Goal: Information Seeking & Learning: Learn about a topic

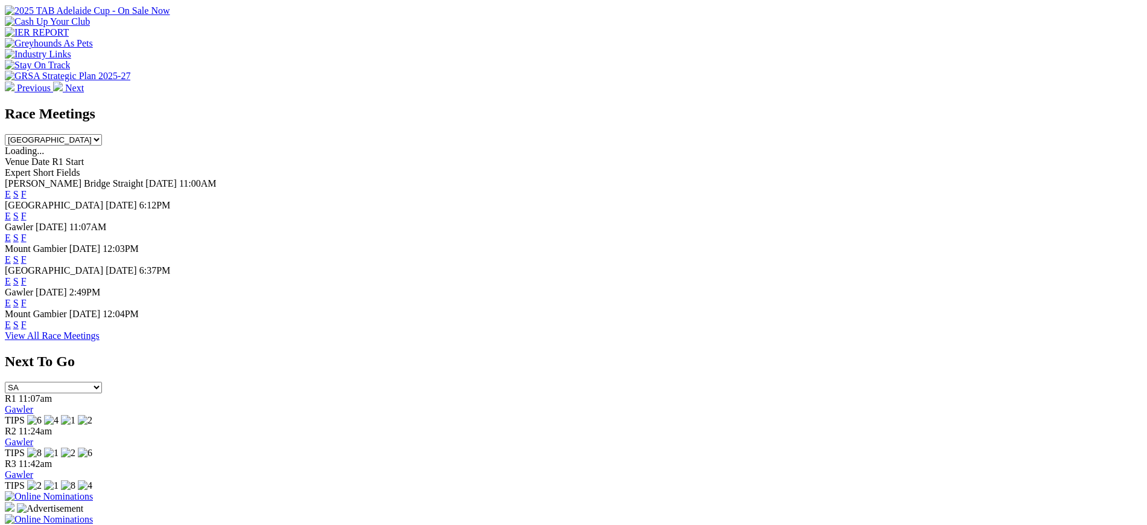
scroll to position [473, 0]
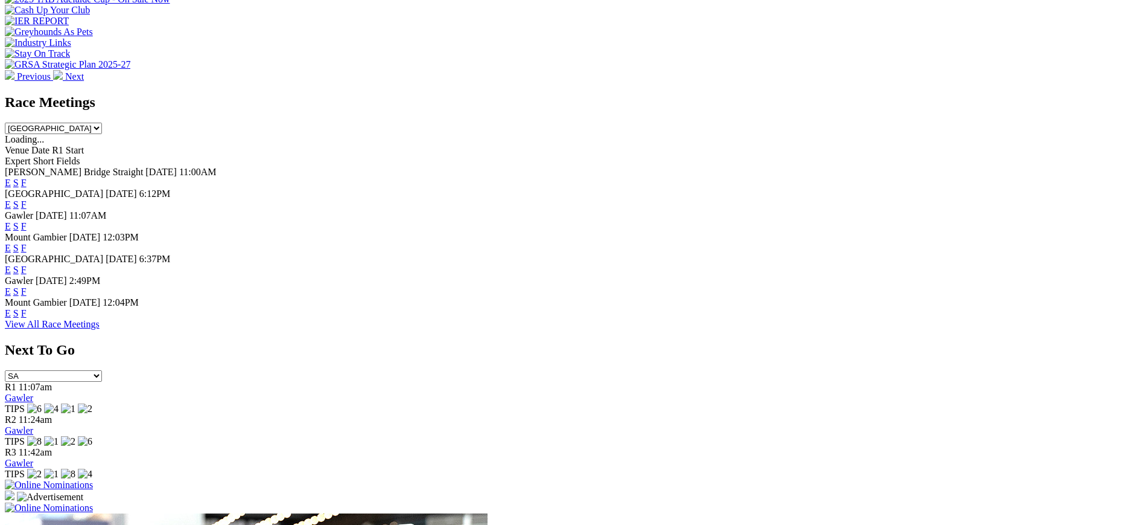
click at [27, 221] on link "F" at bounding box center [23, 226] width 5 height 10
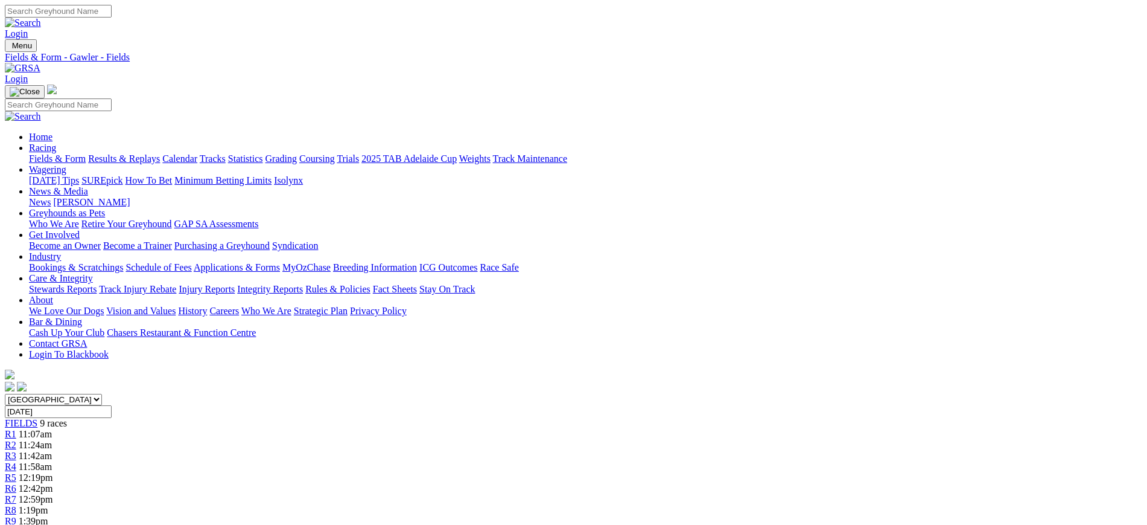
click at [40, 63] on img at bounding box center [23, 68] width 36 height 11
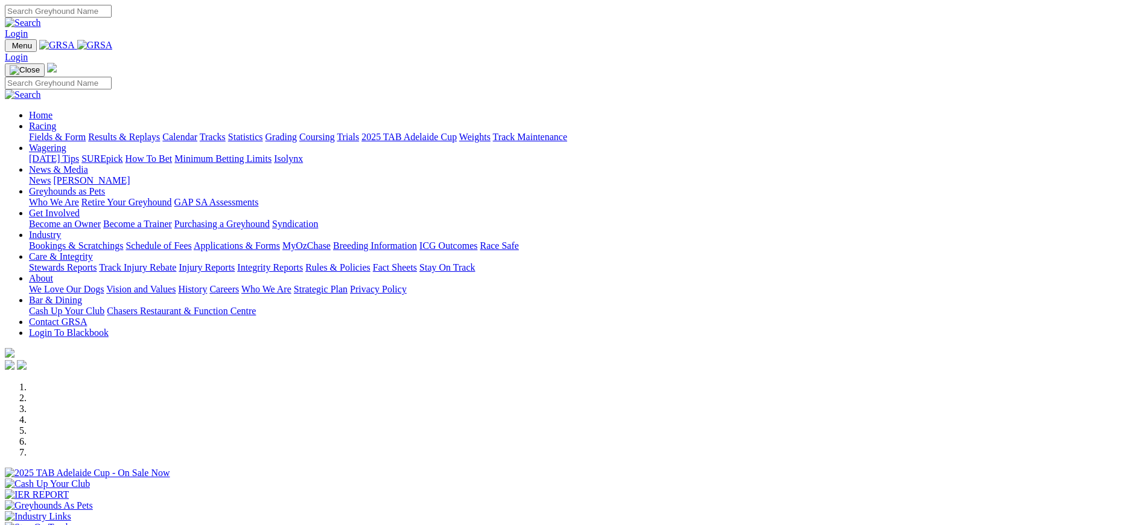
scroll to position [412, 0]
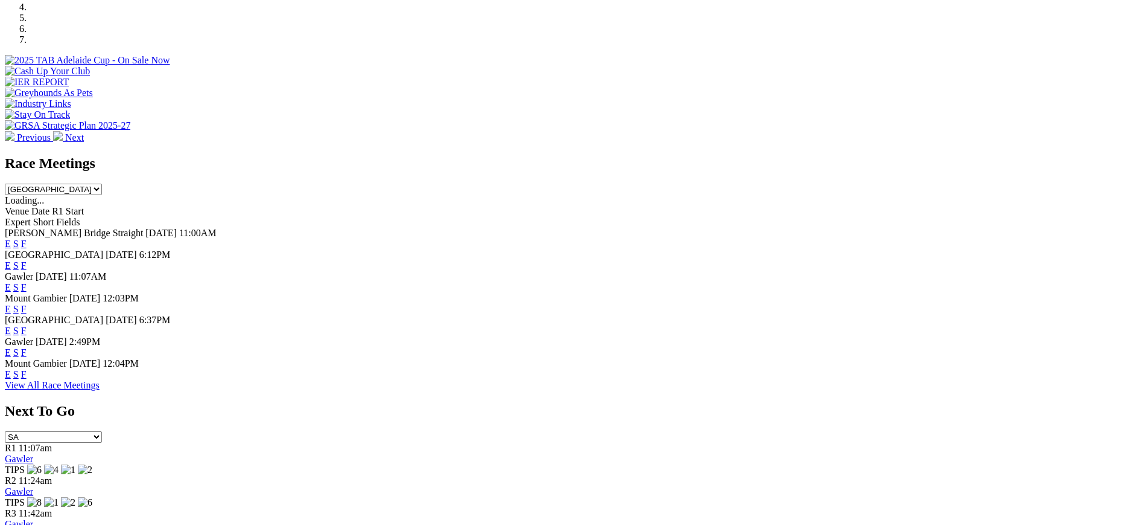
click at [27, 325] on link "F" at bounding box center [23, 330] width 5 height 10
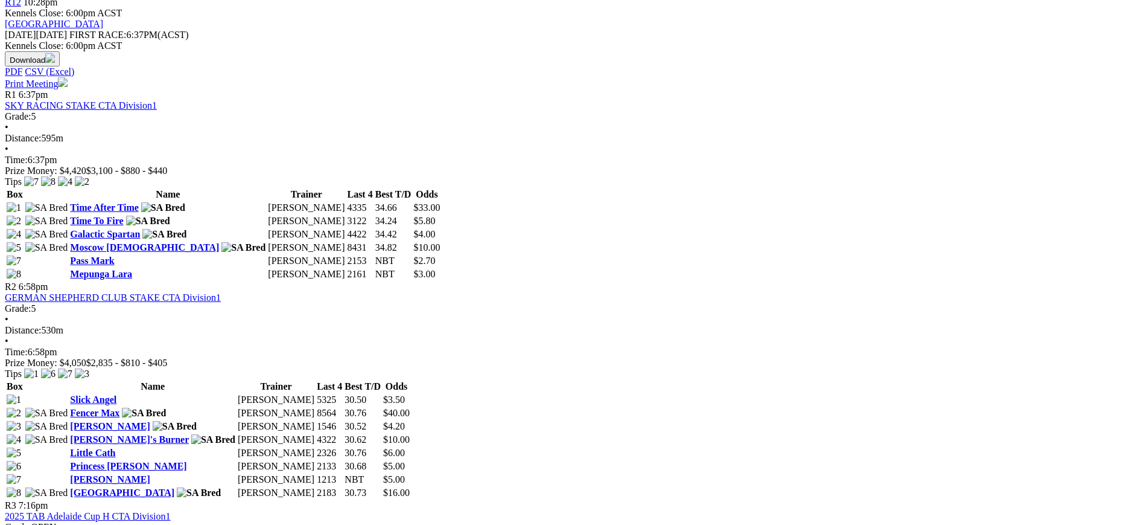
scroll to position [557, 0]
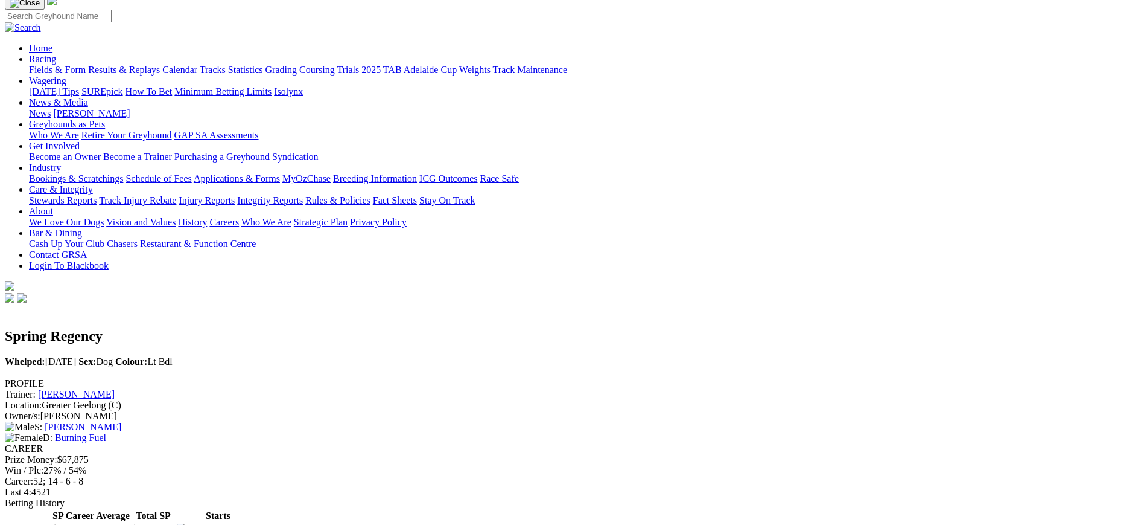
scroll to position [85, 0]
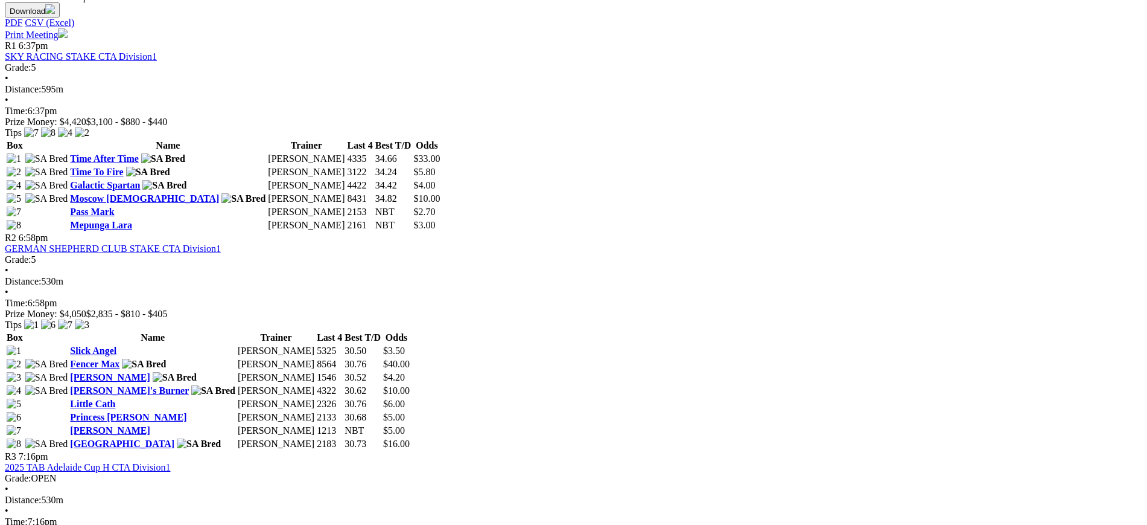
scroll to position [606, 0]
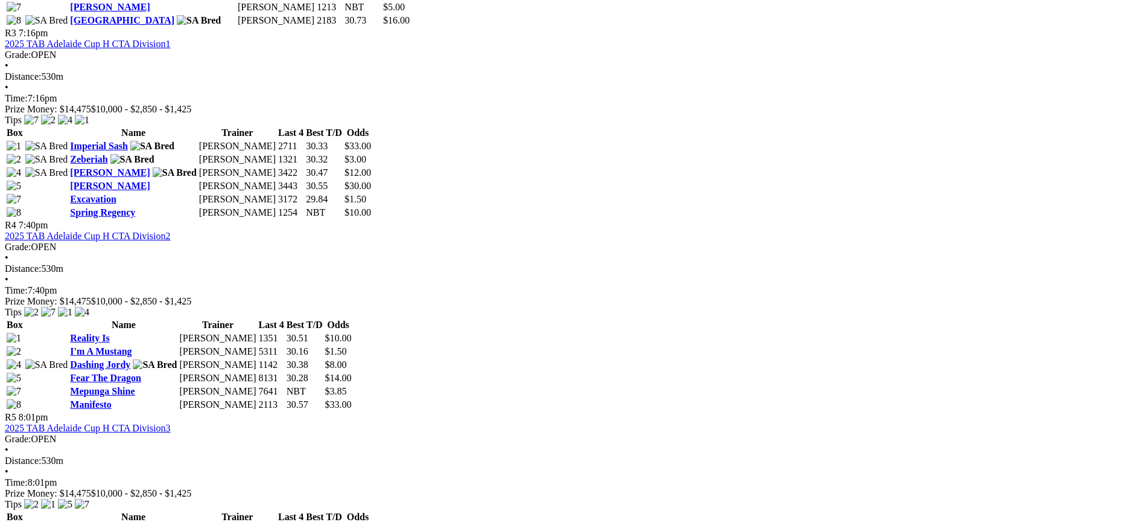
scroll to position [1064, 0]
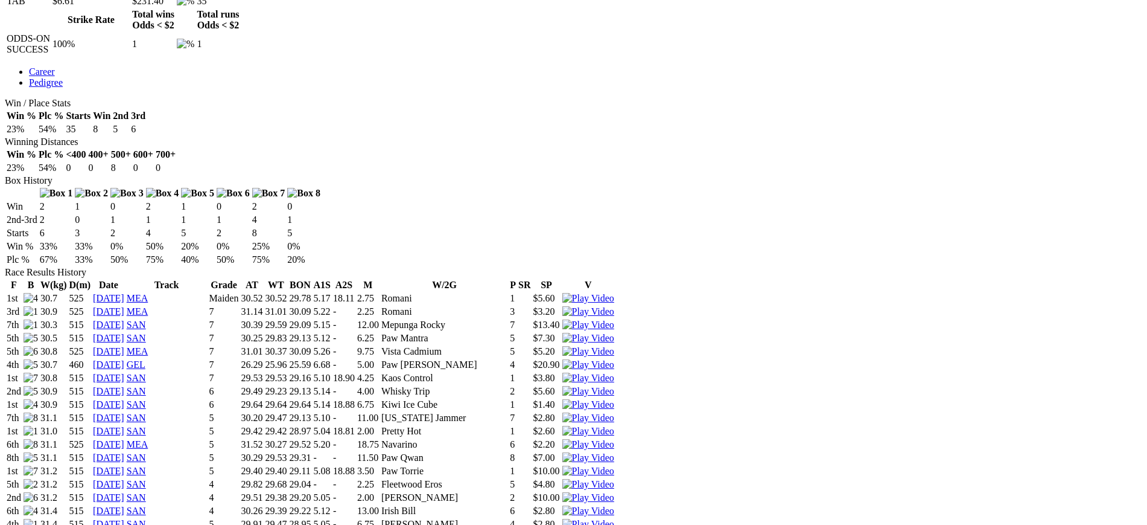
scroll to position [624, 0]
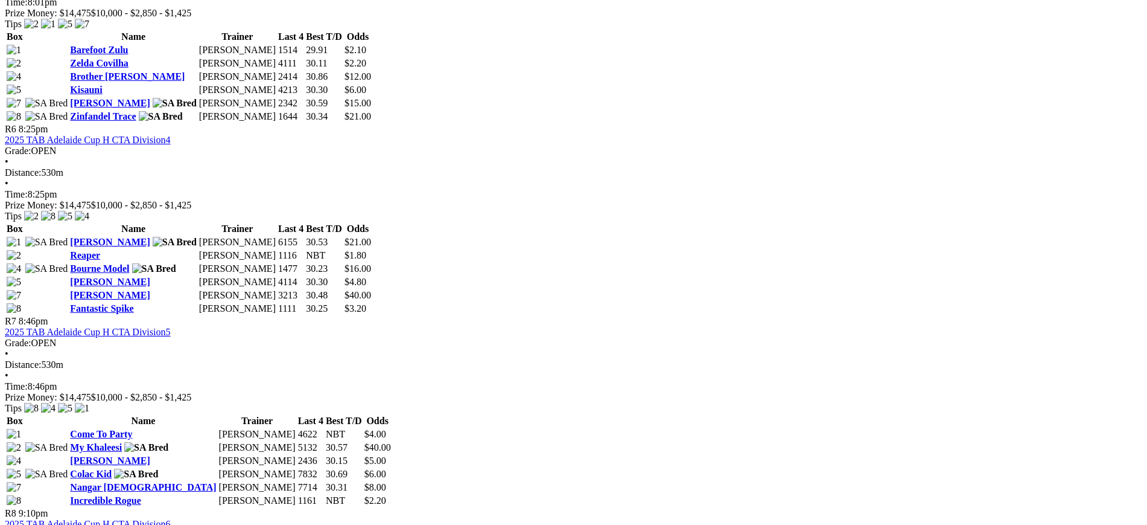
scroll to position [1512, 0]
